Goal: Task Accomplishment & Management: Use online tool/utility

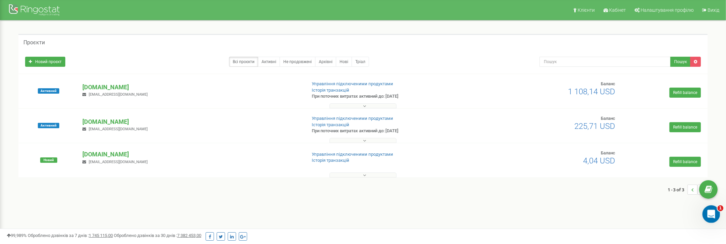
click at [714, 216] on div "Відкрити програму для спілкування Intercom" at bounding box center [710, 213] width 22 height 22
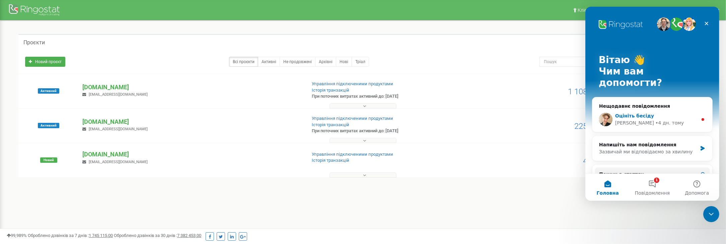
click at [655, 119] on div "• 4 дн. тому" at bounding box center [669, 122] width 28 height 7
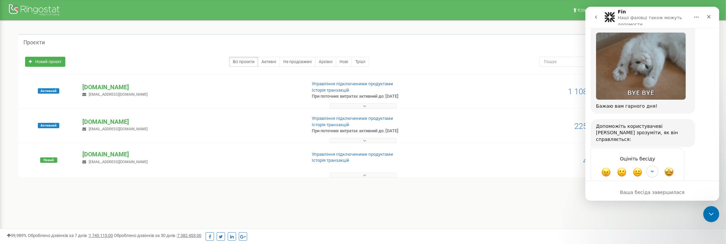
scroll to position [620, 0]
click at [709, 12] on div "Закрити" at bounding box center [709, 17] width 12 height 12
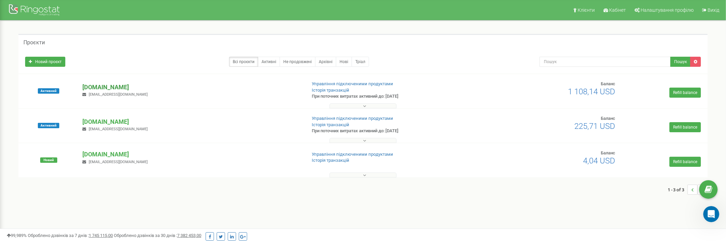
click at [103, 85] on p "[DOMAIN_NAME]" at bounding box center [191, 87] width 219 height 9
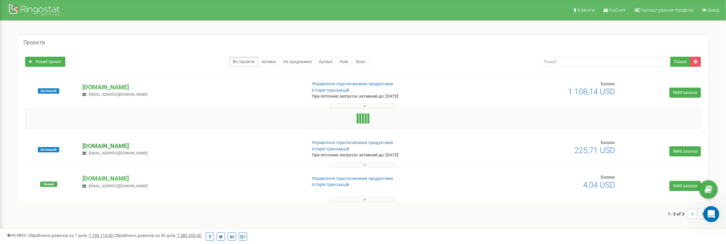
click at [97, 146] on p "[DOMAIN_NAME]" at bounding box center [191, 145] width 219 height 9
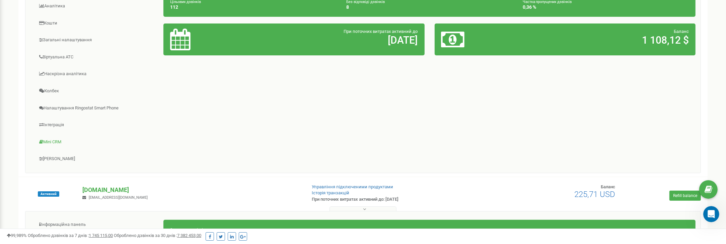
scroll to position [260, 0]
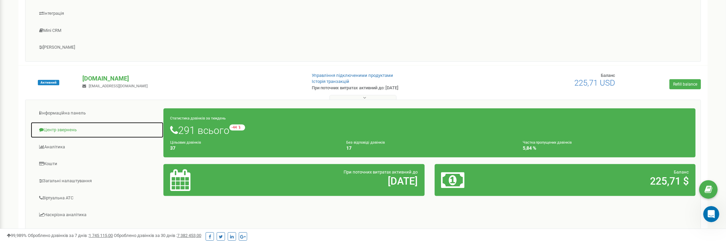
click at [62, 125] on link "Центр звернень" at bounding box center [96, 130] width 133 height 16
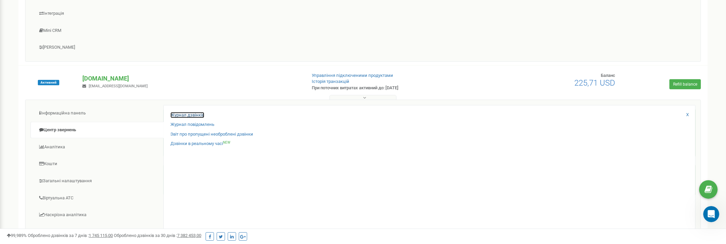
click at [184, 112] on link "Журнал дзвінків" at bounding box center [188, 115] width 34 height 6
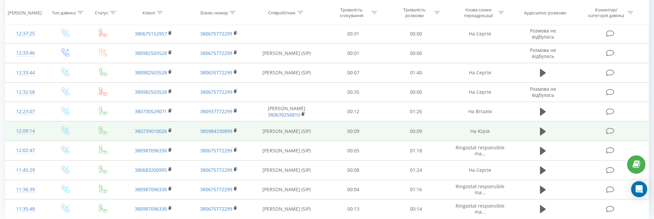
scroll to position [389, 0]
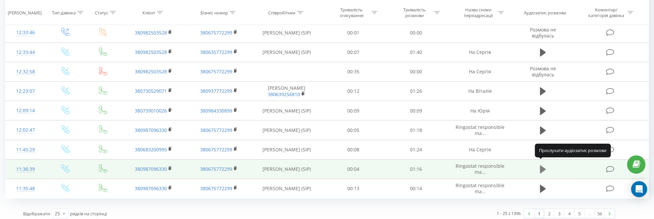
click at [541, 165] on icon at bounding box center [543, 169] width 6 height 8
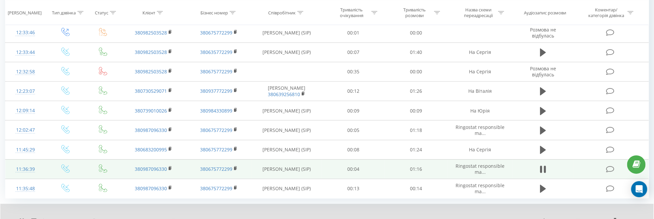
scroll to position [415, 0]
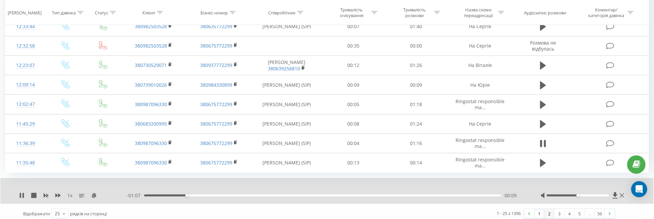
click at [550, 211] on link "2" at bounding box center [549, 213] width 10 height 9
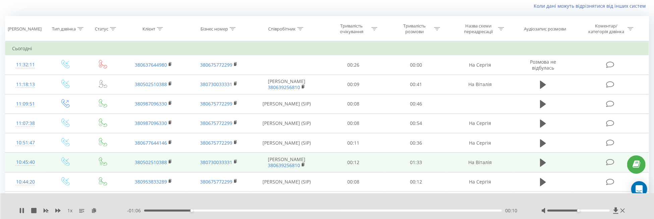
scroll to position [44, 0]
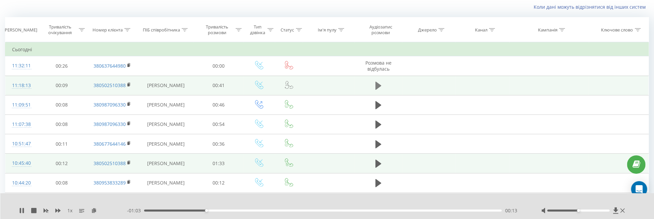
click at [375, 85] on icon at bounding box center [378, 86] width 6 height 8
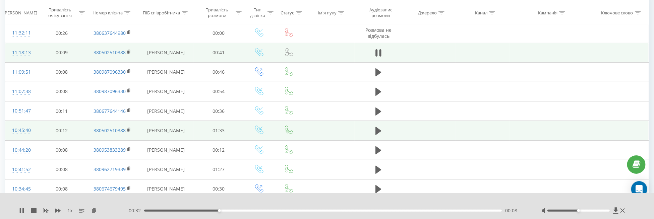
scroll to position [77, 0]
click at [381, 129] on button at bounding box center [378, 130] width 10 height 10
click at [24, 208] on icon at bounding box center [21, 210] width 5 height 5
